Goal: Task Accomplishment & Management: Manage account settings

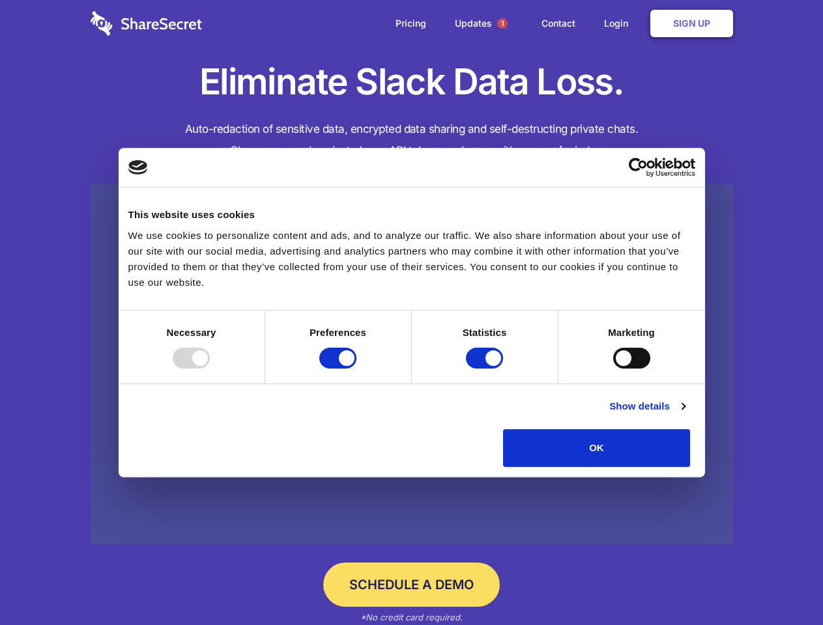
click at [210, 369] on div at bounding box center [191, 358] width 37 height 21
click at [356, 369] on input "Preferences" at bounding box center [337, 358] width 37 height 21
checkbox input "false"
click at [486, 369] on input "Statistics" at bounding box center [484, 358] width 37 height 21
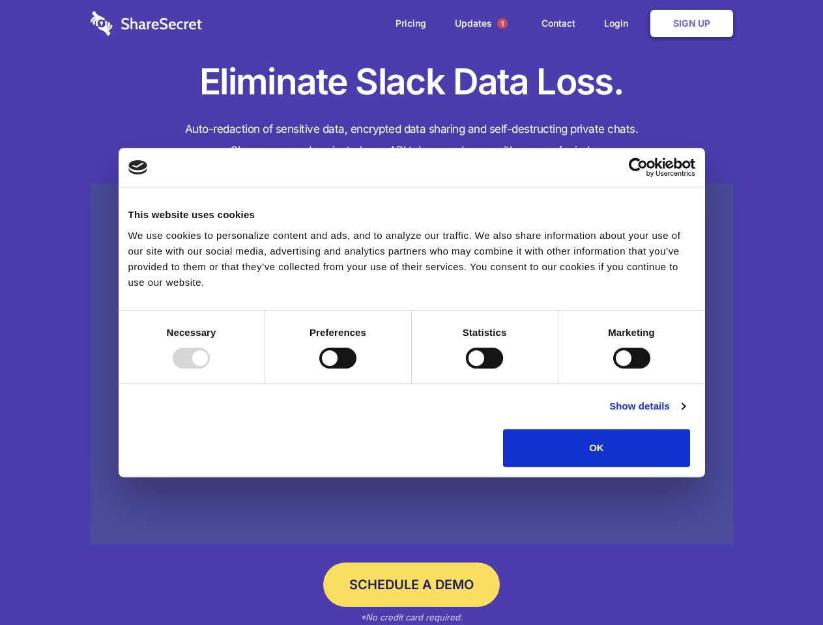
checkbox input "false"
click at [613, 369] on input "Marketing" at bounding box center [631, 358] width 37 height 21
checkbox input "true"
click at [685, 414] on link "Show details" at bounding box center [647, 407] width 76 height 16
